Goal: Navigation & Orientation: Locate item on page

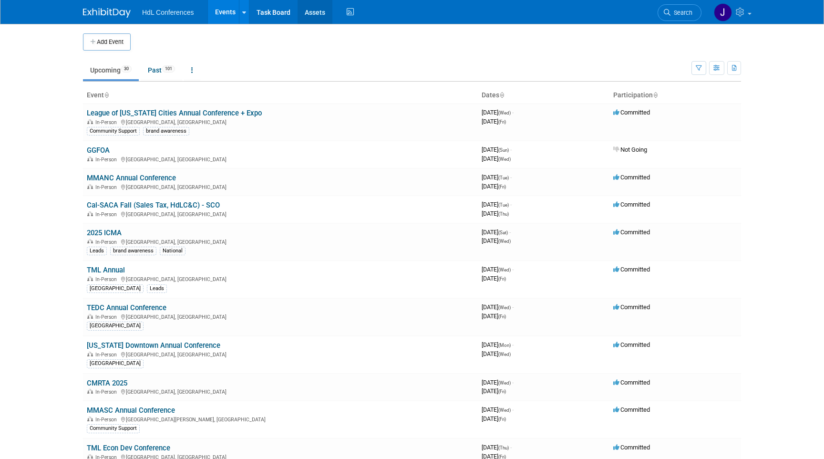
click at [321, 17] on link "Assets" at bounding box center [315, 12] width 35 height 24
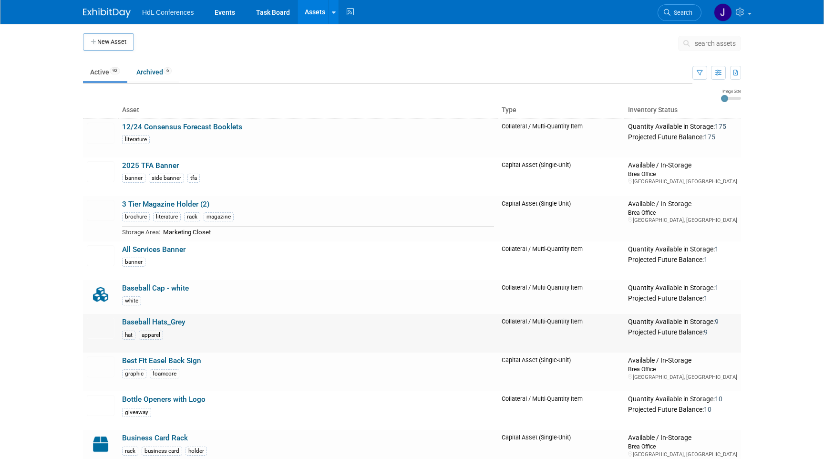
scroll to position [1383, 0]
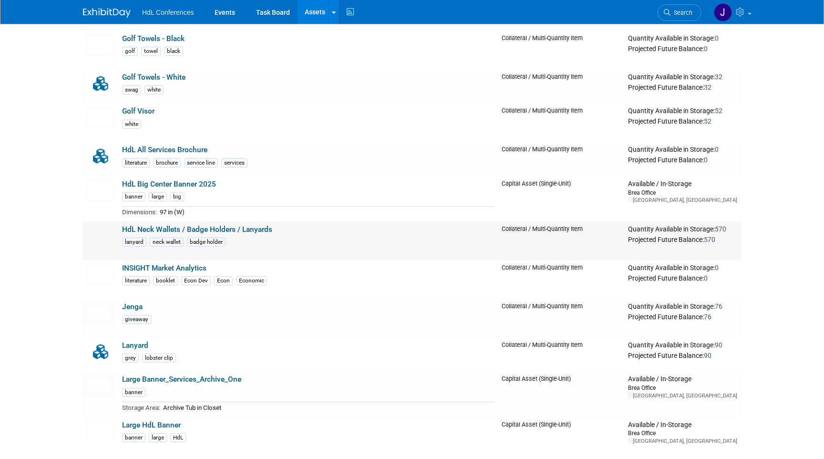
click at [200, 228] on link "HdL Neck Wallets / Badge Holders / Lanyards" at bounding box center [197, 229] width 150 height 9
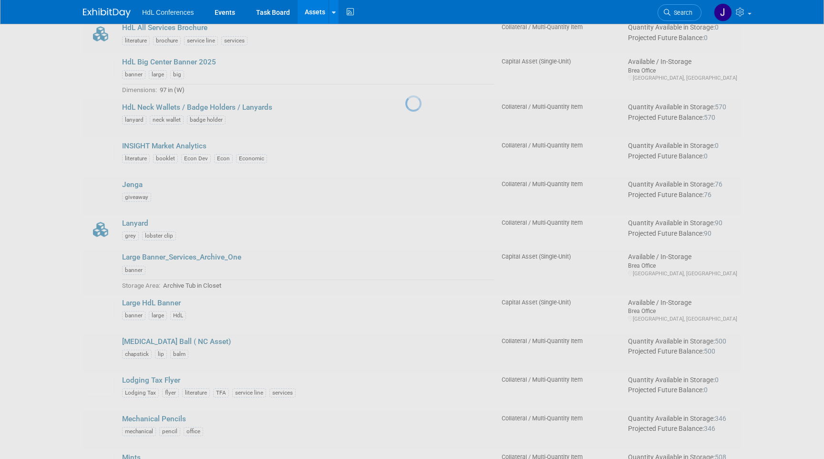
scroll to position [1522, 0]
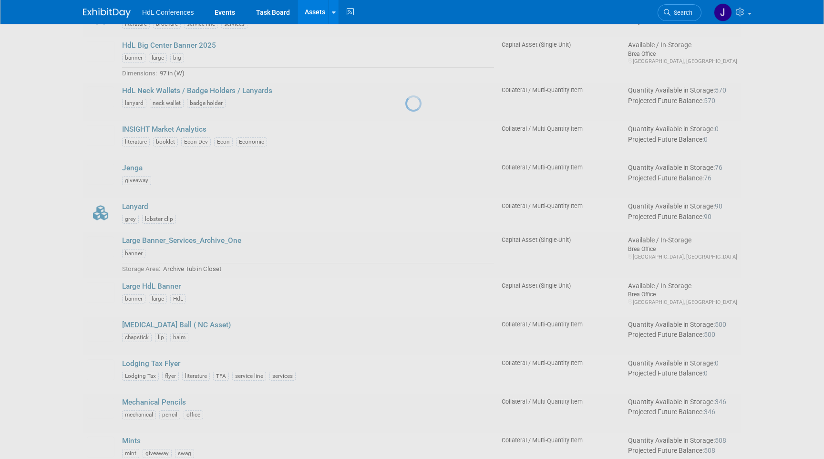
click at [405, 83] on div at bounding box center [411, 229] width 13 height 459
click at [405, 94] on div at bounding box center [411, 229] width 13 height 459
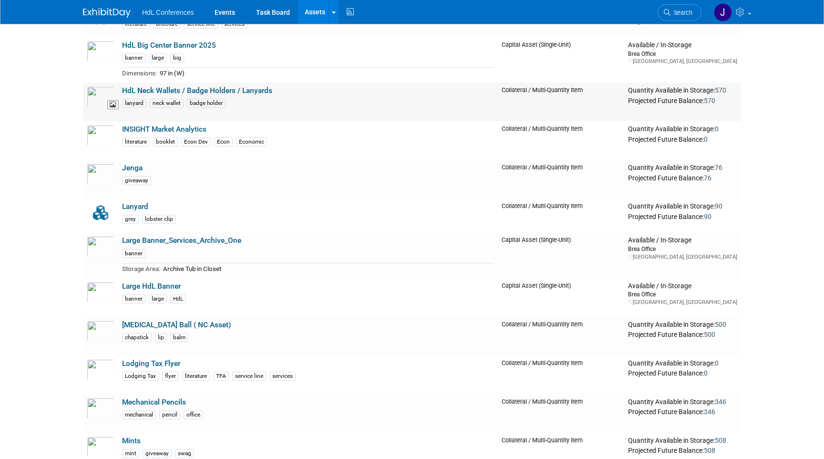
click at [102, 93] on img at bounding box center [101, 96] width 28 height 21
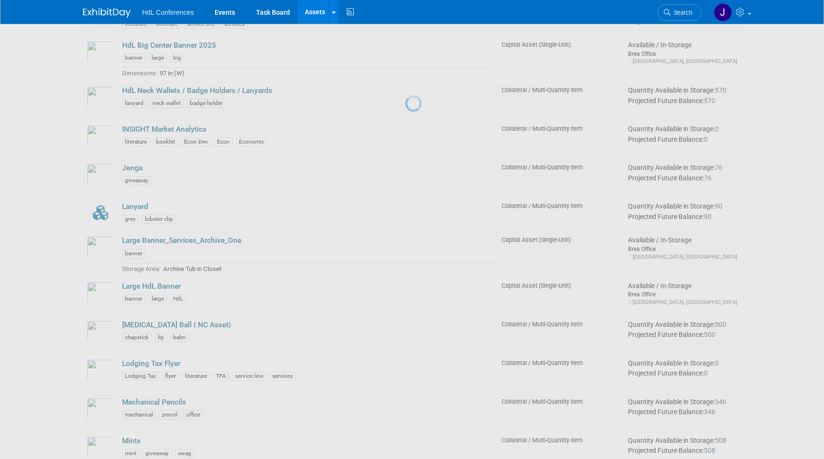
click at [405, 96] on div at bounding box center [411, 229] width 13 height 459
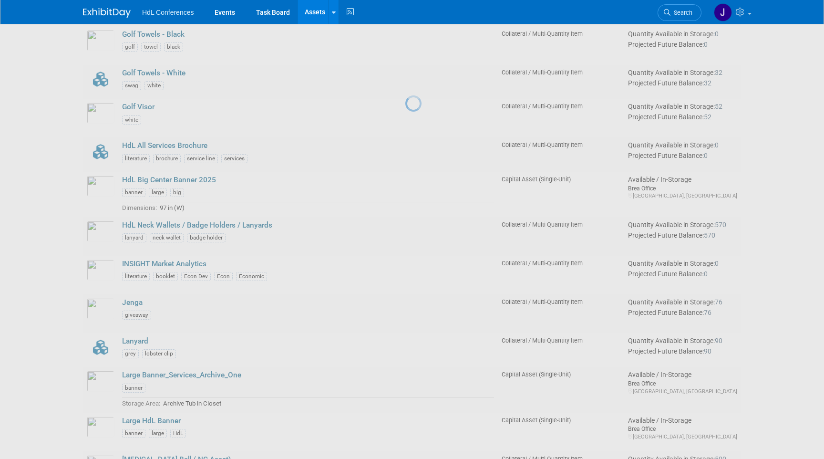
scroll to position [1293, 0]
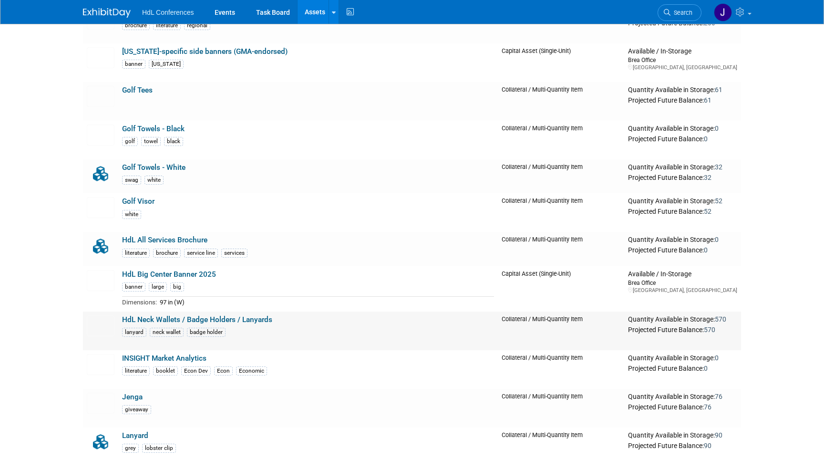
click at [218, 319] on link "HdL Neck Wallets / Badge Holders / Lanyards" at bounding box center [197, 319] width 150 height 9
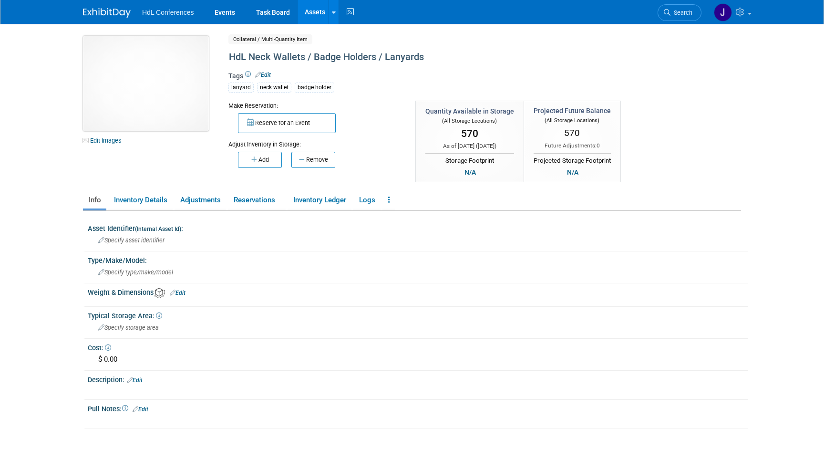
click at [175, 80] on img at bounding box center [146, 83] width 126 height 95
